Goal: Information Seeking & Learning: Learn about a topic

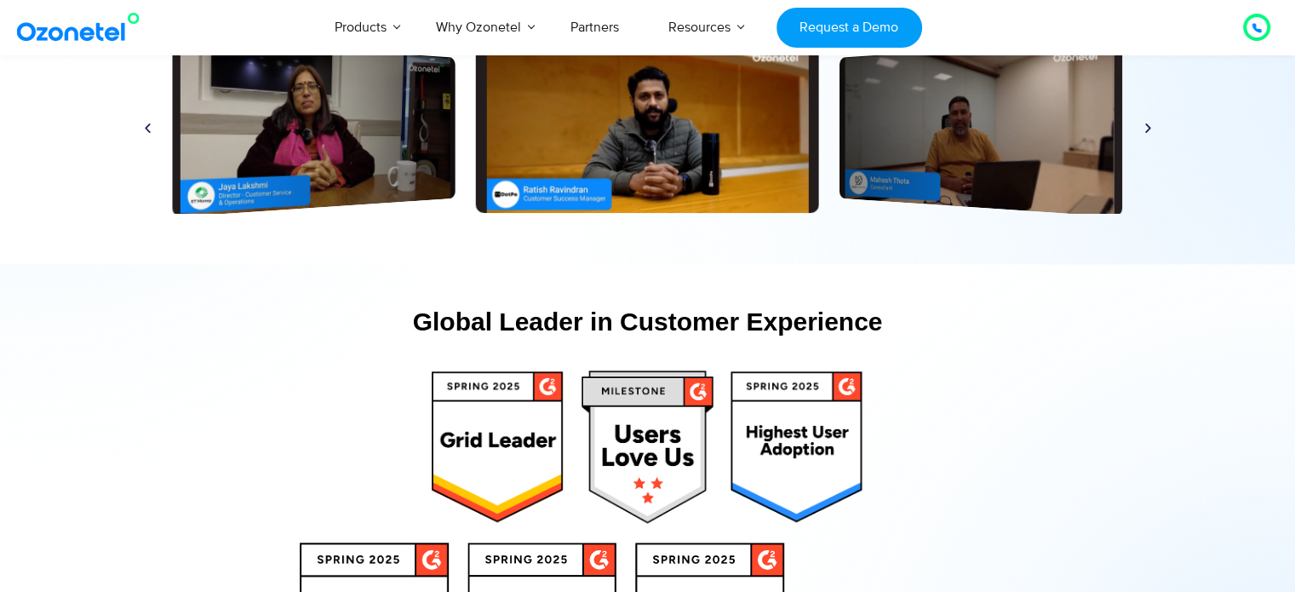
scroll to position [8307, 0]
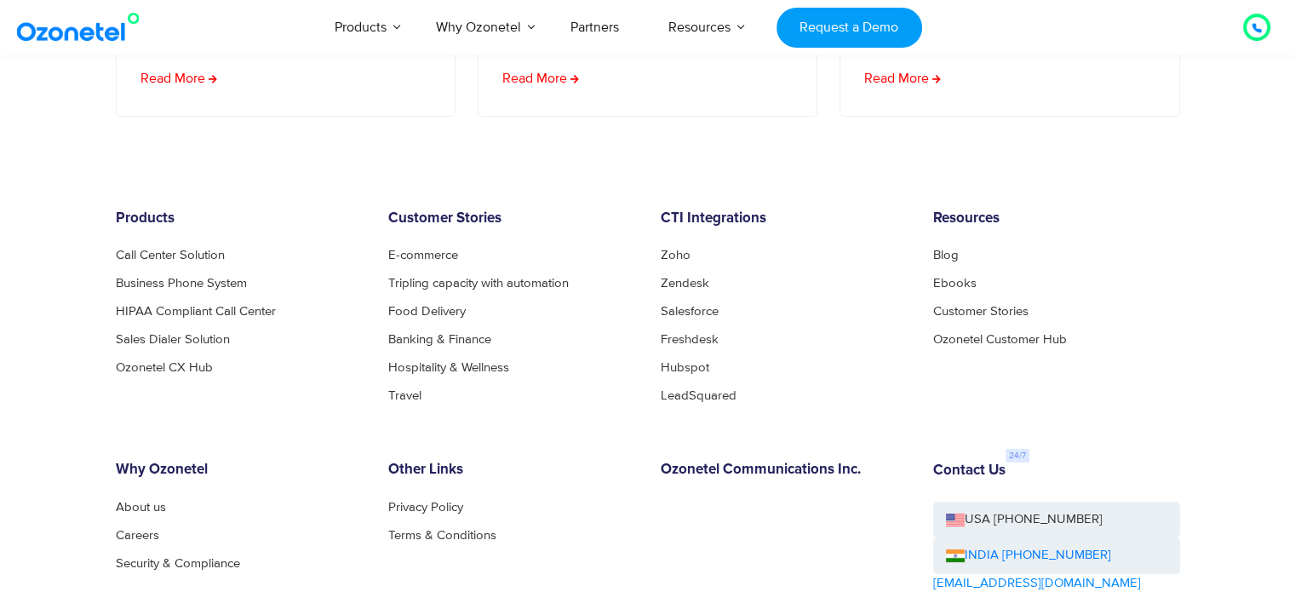
scroll to position [6926, 0]
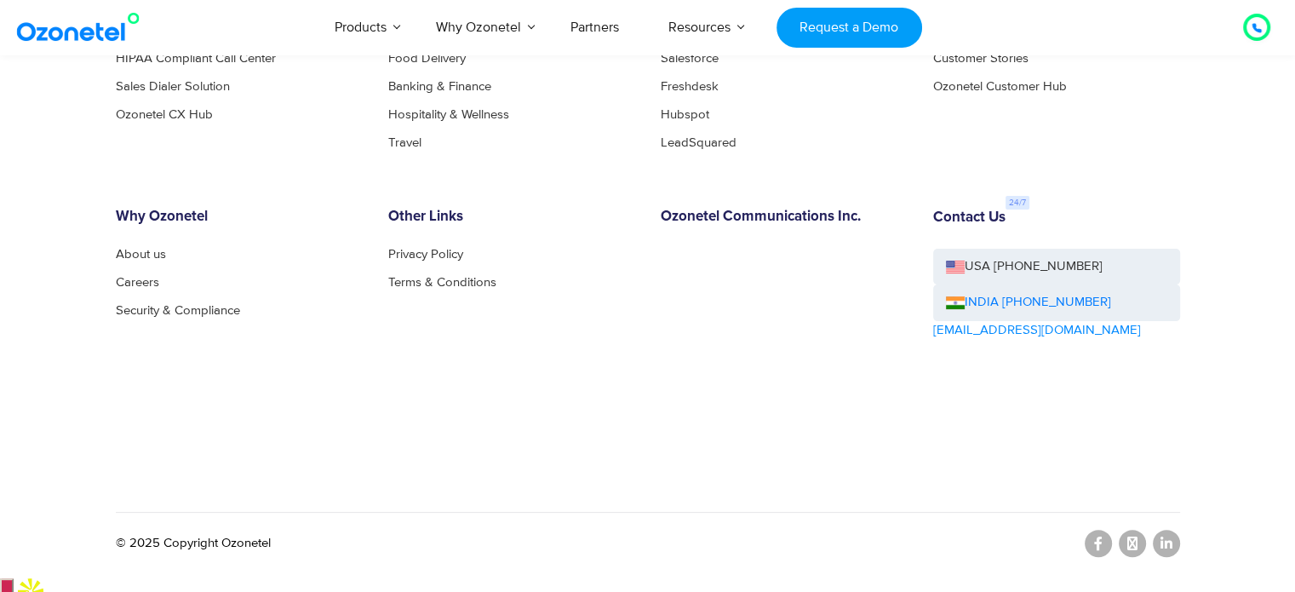
click at [555, 453] on div "Products Call Center Solution Business Phone System HIPAA Compliant Call Center…" at bounding box center [648, 225] width 1090 height 537
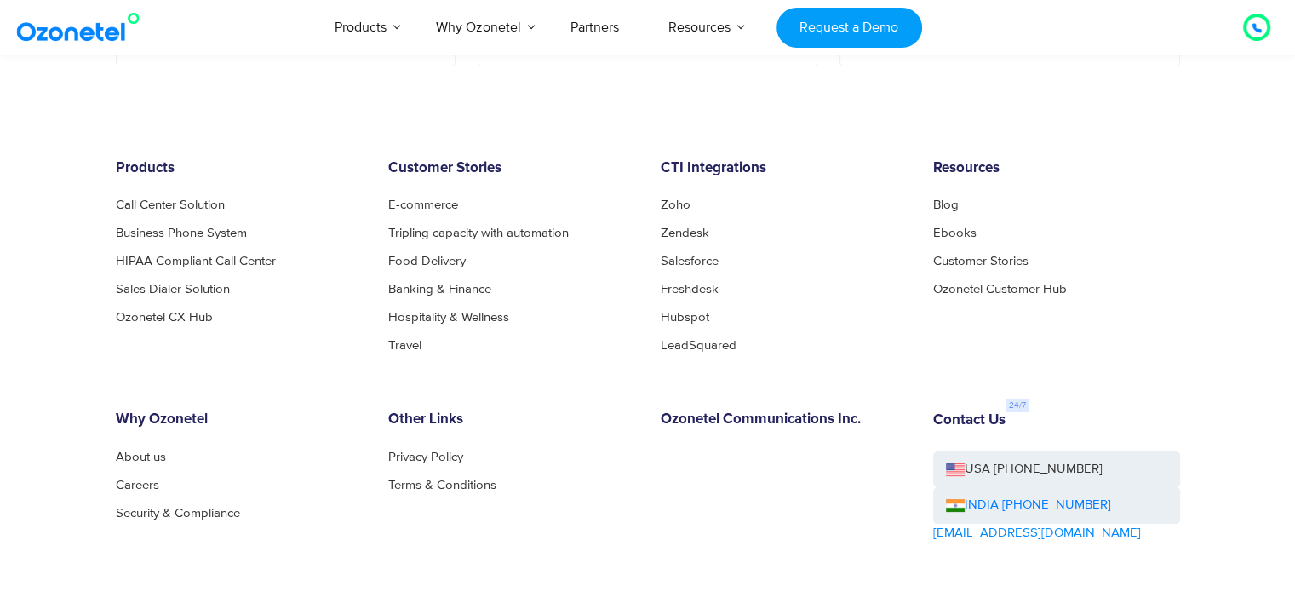
scroll to position [6722, 0]
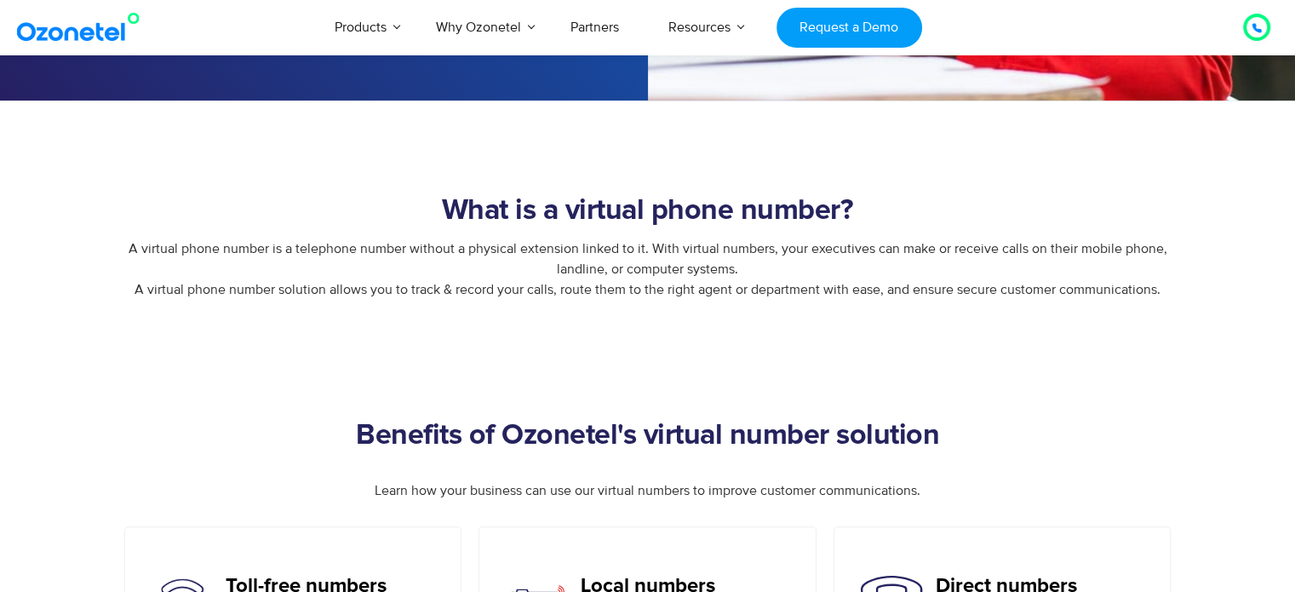
scroll to position [863, 0]
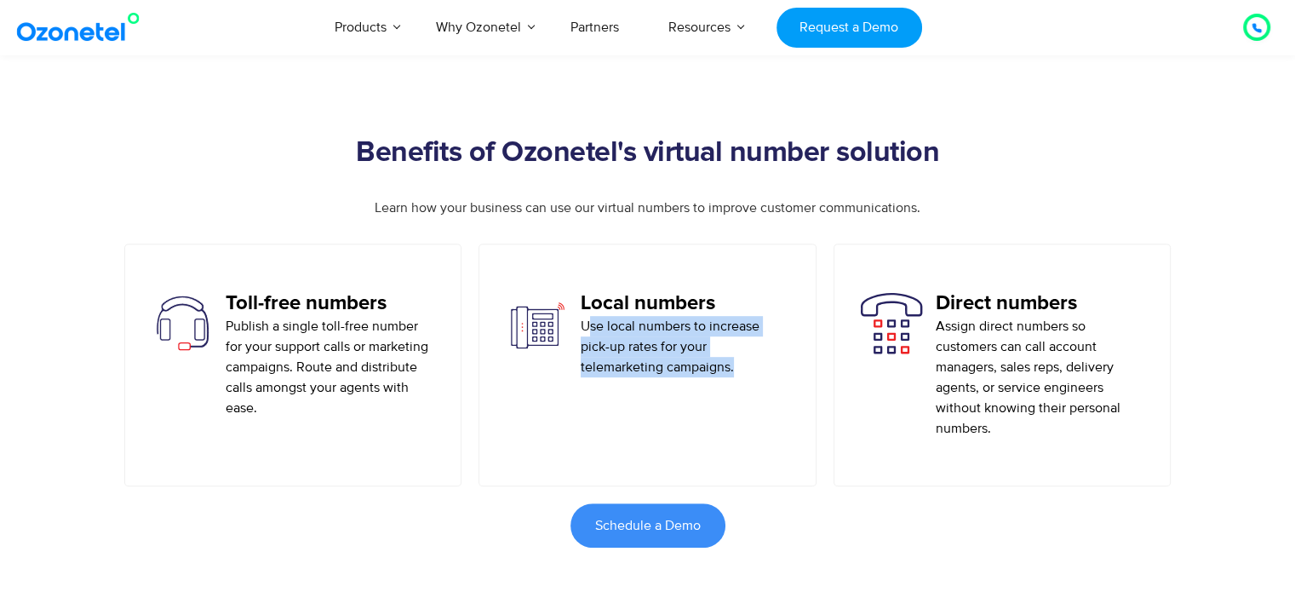
drag, startPoint x: 589, startPoint y: 329, endPoint x: 744, endPoint y: 381, distance: 163.4
click at [744, 381] on div "Local numbers Use local numbers to increase pick-up rates for your telemarketin…" at bounding box center [647, 364] width 338 height 243
click at [732, 375] on p "Use local numbers to increase pick-up rates for your telemarketing campaigns." at bounding box center [685, 346] width 209 height 61
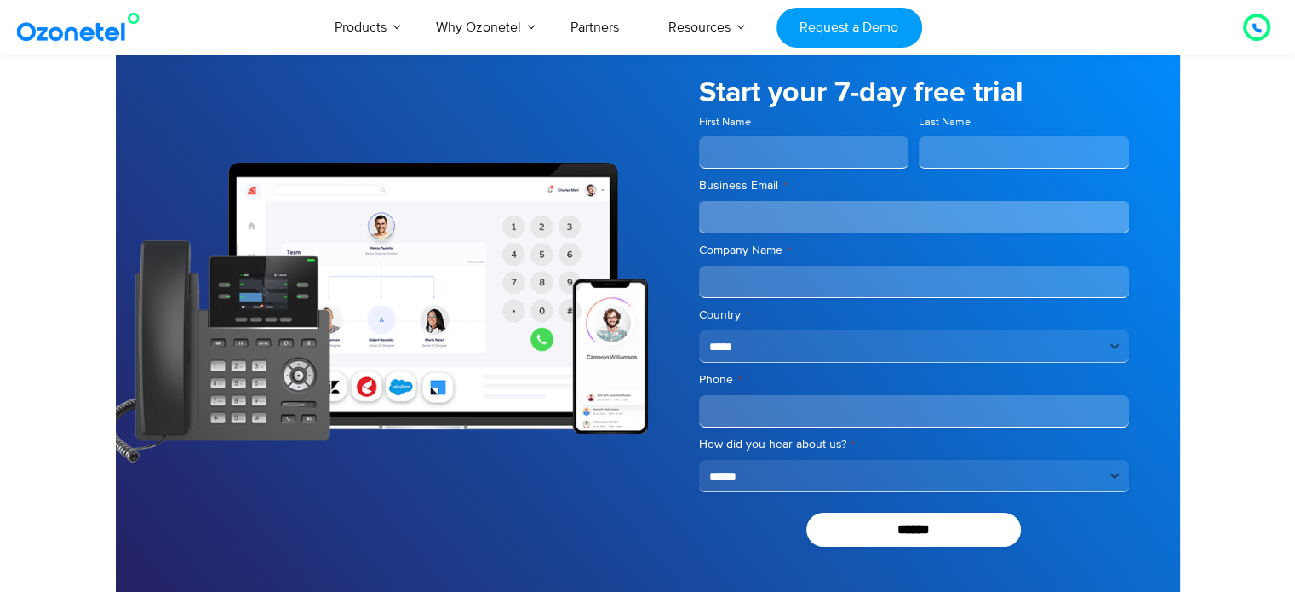
scroll to position [5996, 0]
